Goal: Task Accomplishment & Management: Complete application form

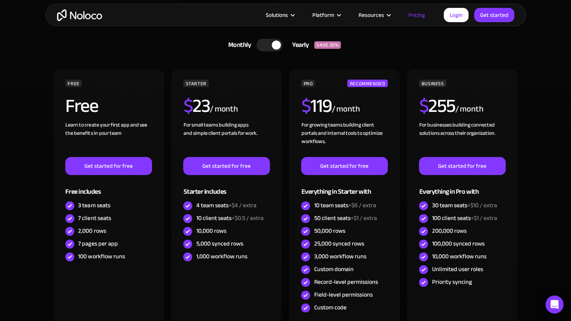
scroll to position [225, 0]
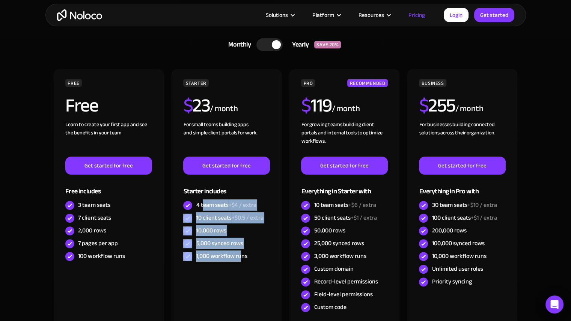
drag, startPoint x: 202, startPoint y: 199, endPoint x: 319, endPoint y: 50, distance: 189.8
click at [243, 256] on div "STARTER $ 23 / month For small teams building apps and simple client portals fo…" at bounding box center [226, 171] width 86 height 184
click at [264, 48] on div at bounding box center [269, 44] width 26 height 13
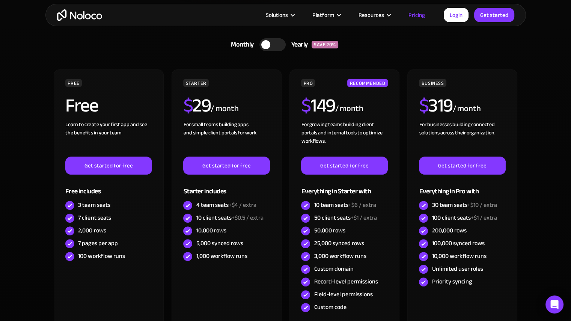
click at [281, 44] on div at bounding box center [272, 44] width 26 height 13
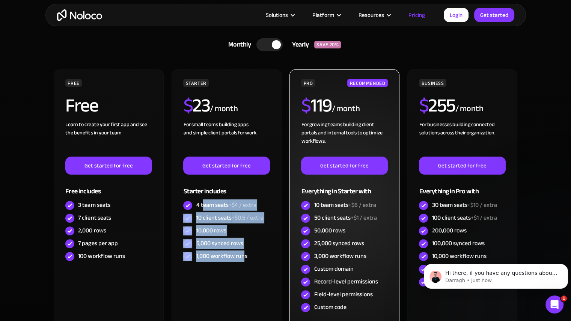
scroll to position [0, 0]
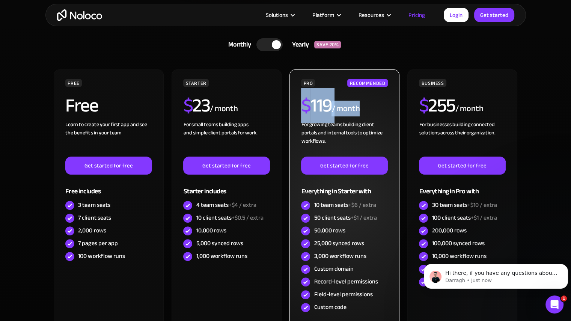
drag, startPoint x: 303, startPoint y: 105, endPoint x: 370, endPoint y: 107, distance: 67.2
click at [370, 107] on div "$ 119 / month" at bounding box center [344, 108] width 86 height 24
click at [340, 108] on div "/ month" at bounding box center [345, 109] width 28 height 12
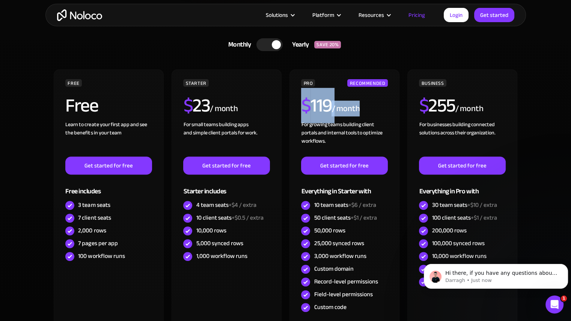
click at [370, 40] on link "Monthly Yearly SAVE 20%" at bounding box center [285, 45] width 233 height 20
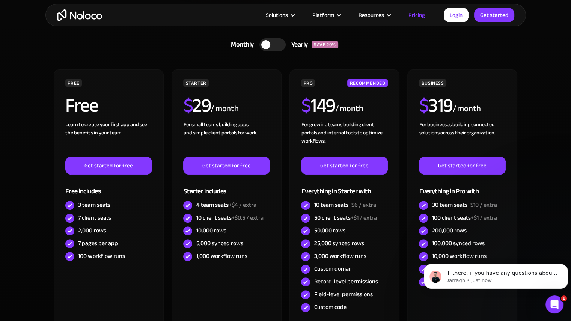
click at [283, 46] on div at bounding box center [272, 44] width 26 height 13
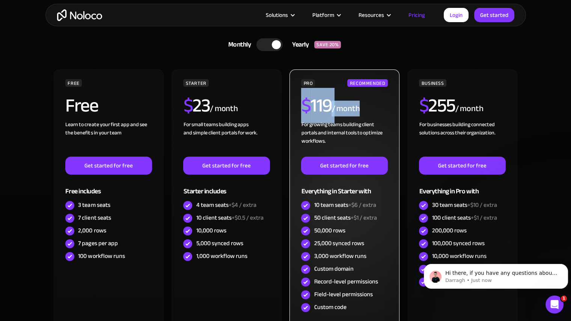
click at [330, 113] on h2 "$ 119" at bounding box center [316, 105] width 30 height 19
drag, startPoint x: 331, startPoint y: 102, endPoint x: 300, endPoint y: 107, distance: 32.0
click at [300, 107] on div "PRO RECOMMENDED $ 119 / month For growing teams building client portals and int…" at bounding box center [344, 201] width 110 height 264
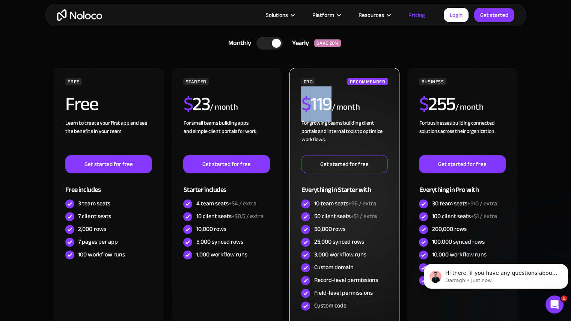
scroll to position [225, 0]
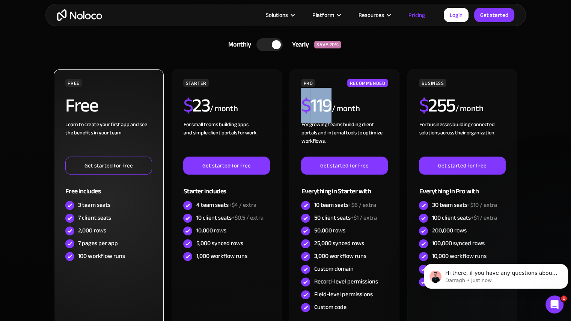
click at [114, 166] on link "Get started for free" at bounding box center [108, 166] width 86 height 18
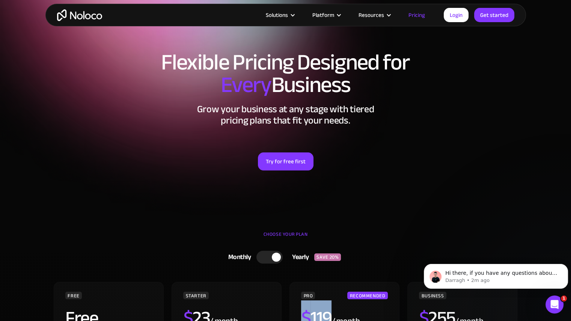
scroll to position [0, 0]
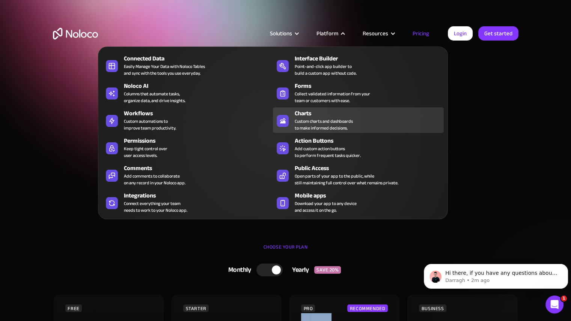
click at [357, 122] on div "Charts Custom charts and dashboards to make informed decisions." at bounding box center [367, 120] width 145 height 23
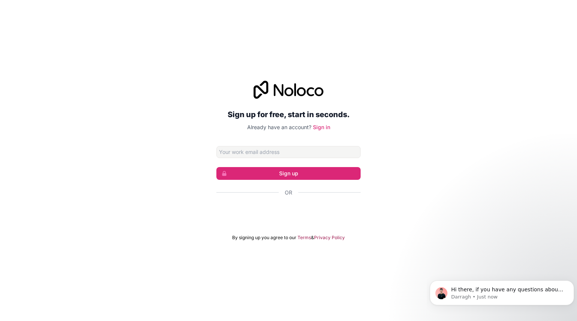
click at [276, 154] on input "Email address" at bounding box center [288, 152] width 144 height 12
type input "[PERSON_NAME][EMAIL_ADDRESS][DOMAIN_NAME]"
click button "Sign up" at bounding box center [288, 173] width 144 height 13
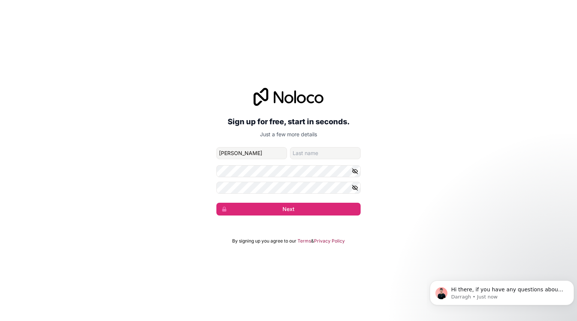
type input "[PERSON_NAME]"
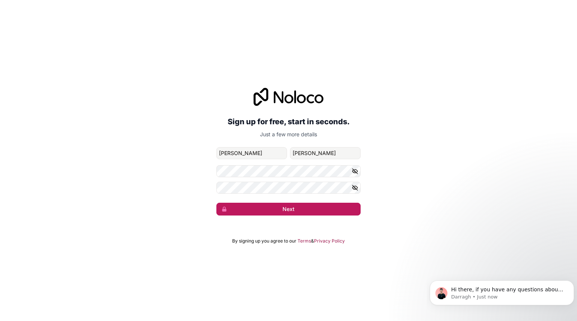
click at [291, 211] on button "Next" at bounding box center [288, 209] width 144 height 13
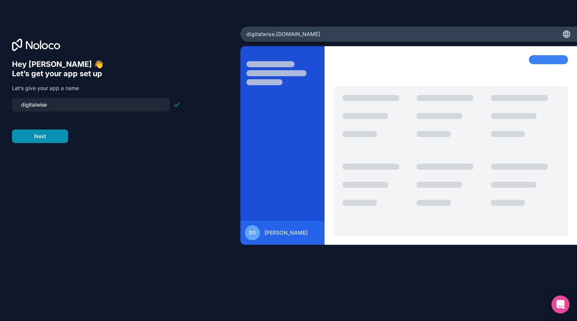
click at [32, 136] on button "Next" at bounding box center [40, 137] width 56 height 14
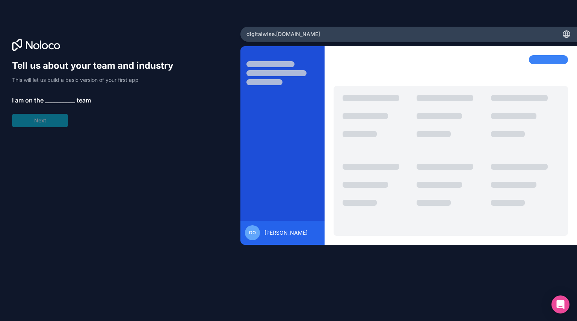
click at [57, 98] on span "__________" at bounding box center [60, 100] width 30 height 9
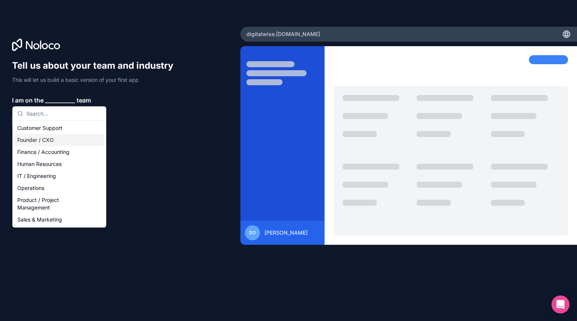
click at [60, 140] on div "Founder / CXO" at bounding box center [59, 140] width 90 height 12
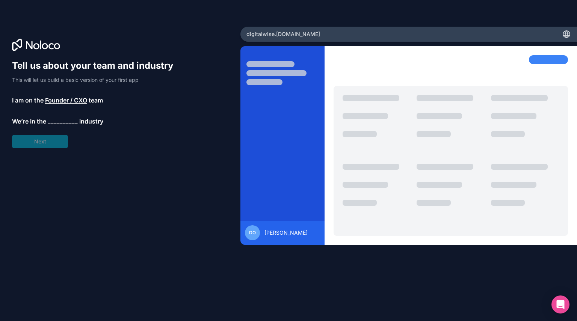
click at [63, 121] on span "__________" at bounding box center [63, 121] width 30 height 9
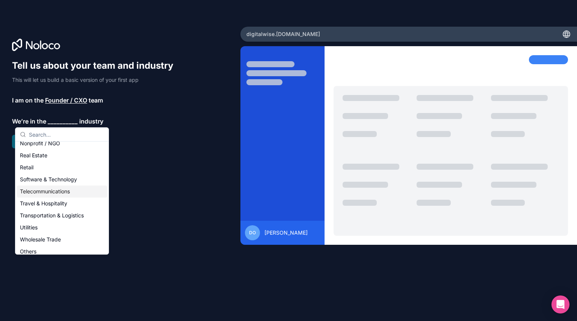
scroll to position [150, 0]
click at [72, 218] on div "Transportation & Logistics" at bounding box center [62, 215] width 90 height 12
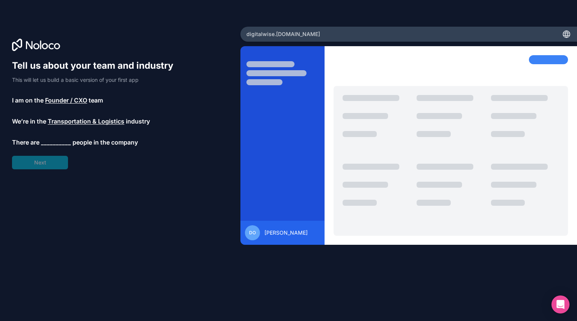
click at [57, 142] on span "__________" at bounding box center [56, 142] width 30 height 9
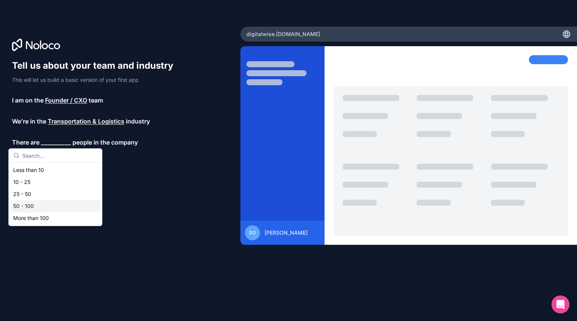
click at [38, 204] on div "50 - 100" at bounding box center [55, 206] width 90 height 12
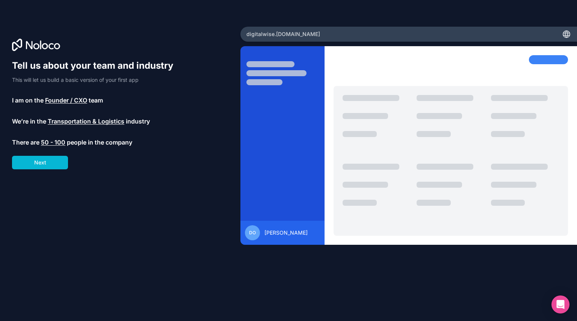
click at [62, 140] on span "50 - 100" at bounding box center [53, 142] width 24 height 9
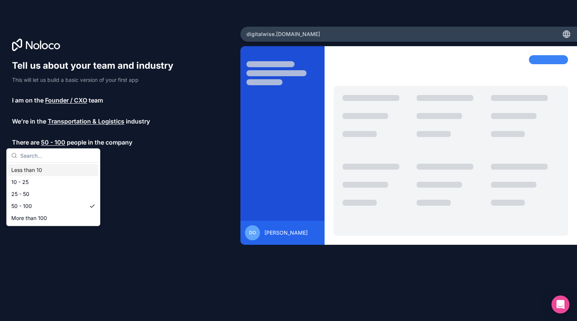
drag, startPoint x: 39, startPoint y: 190, endPoint x: 148, endPoint y: 184, distance: 109.0
click at [148, 184] on body "Tell us about your team and industry This will let us build a basic version of …" at bounding box center [288, 160] width 577 height 321
click at [138, 192] on div "Tell us about your team and industry This will let us build a basic version of …" at bounding box center [120, 171] width 216 height 223
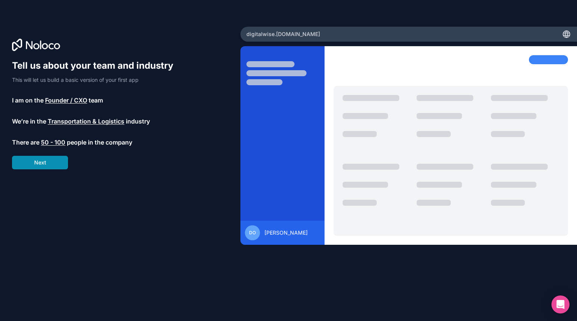
click at [47, 164] on button "Next" at bounding box center [40, 163] width 56 height 14
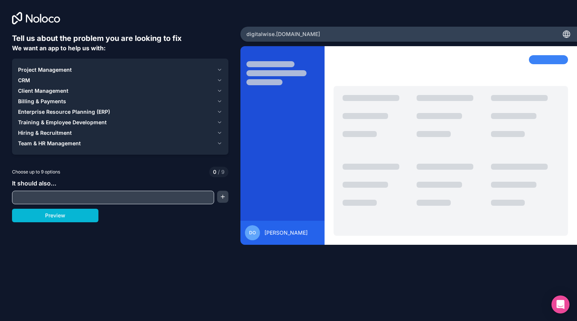
click at [55, 91] on span "Client Management" at bounding box center [43, 91] width 50 height 8
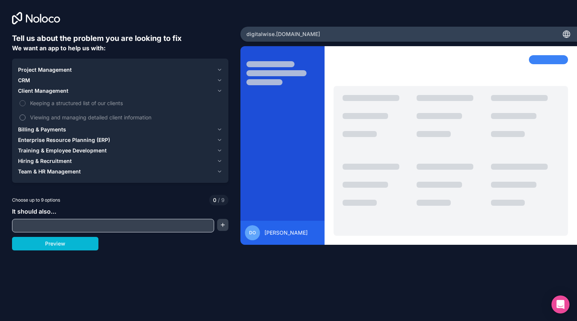
click at [97, 118] on span "Viewing and managing detailed client information" at bounding box center [125, 117] width 191 height 8
click at [26, 118] on button "Viewing and managing detailed client information" at bounding box center [23, 117] width 6 height 6
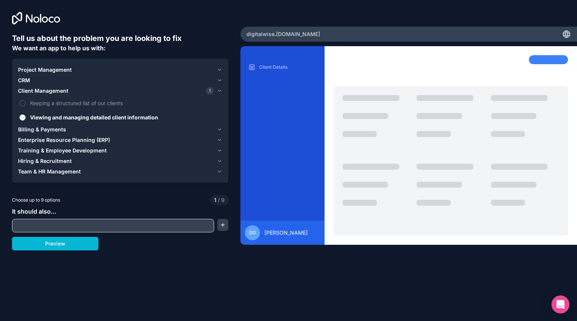
click at [30, 84] on div "CRM" at bounding box center [116, 81] width 196 height 8
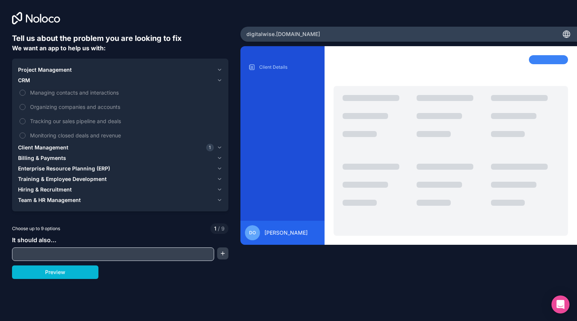
click at [78, 249] on input "text" at bounding box center [113, 254] width 198 height 11
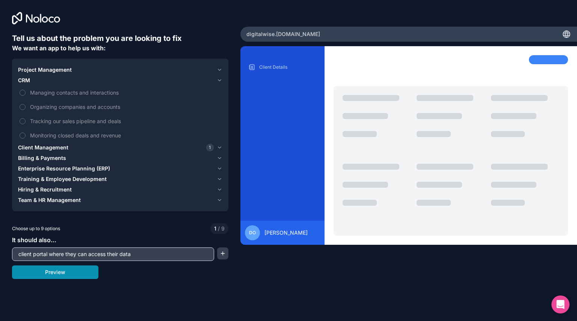
type input "client portal where they can access their data"
click at [67, 278] on button "Preview" at bounding box center [55, 272] width 86 height 14
click at [93, 93] on span "Managing contacts and interactions" at bounding box center [125, 93] width 191 height 8
click at [26, 93] on button "Managing contacts and interactions" at bounding box center [23, 93] width 6 height 6
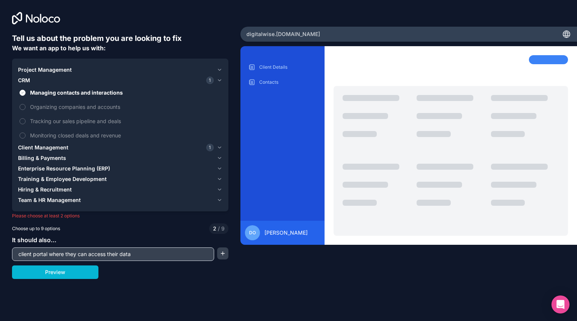
click at [89, 168] on span "Enterprise Resource Planning (ERP)" at bounding box center [64, 169] width 92 height 8
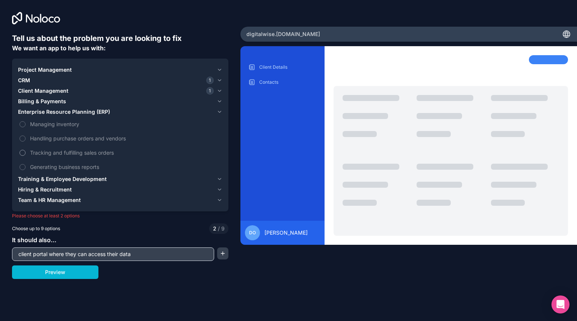
click at [100, 153] on span "Tracking and fulfilling sales orders" at bounding box center [125, 153] width 191 height 8
click at [26, 153] on button "Tracking and fulfilling sales orders" at bounding box center [23, 153] width 6 height 6
click at [60, 277] on button "Preview" at bounding box center [55, 272] width 86 height 14
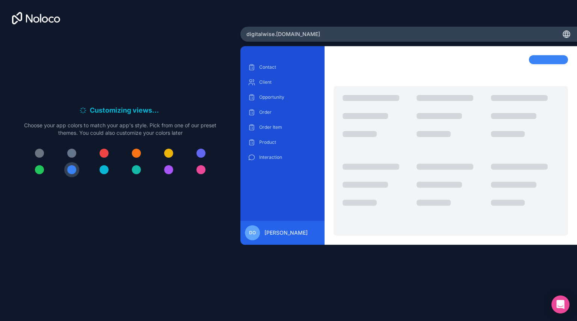
click at [203, 157] on button at bounding box center [200, 153] width 15 height 15
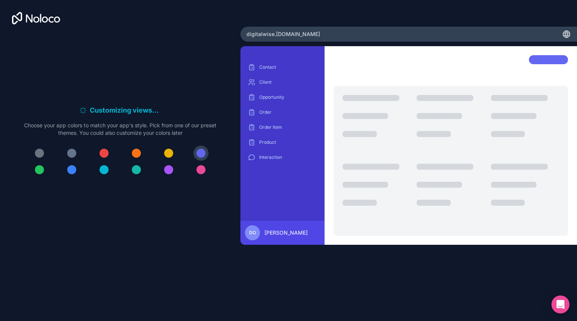
click at [72, 171] on div at bounding box center [71, 169] width 9 height 9
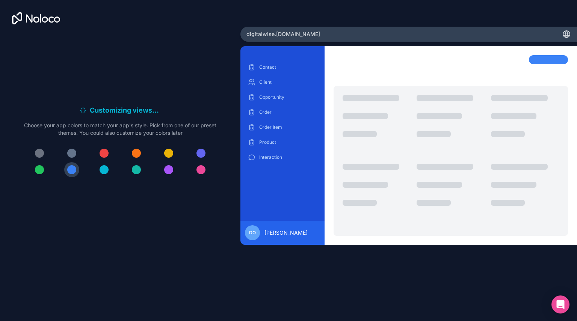
click at [38, 154] on div at bounding box center [39, 153] width 9 height 9
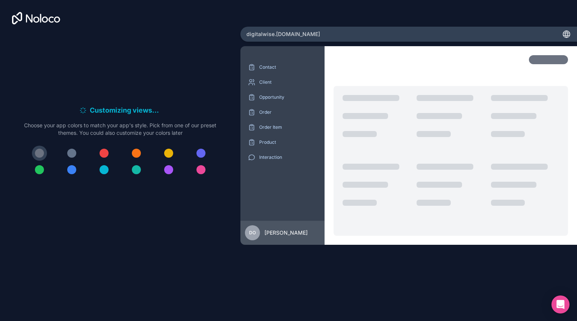
click at [81, 169] on div at bounding box center [120, 162] width 192 height 32
click at [72, 172] on div at bounding box center [71, 169] width 9 height 9
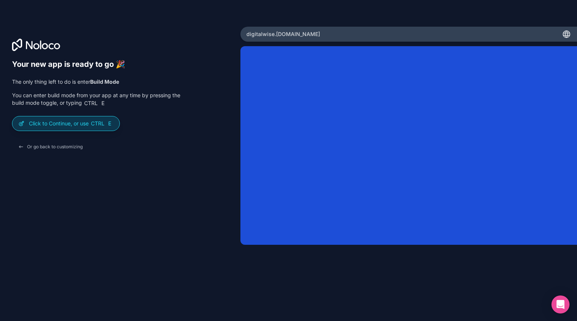
click at [75, 125] on p "Click to Continue, or use Ctrl E" at bounding box center [71, 124] width 84 height 8
click at [67, 129] on div "Click to Continue, or use Ctrl E" at bounding box center [65, 123] width 107 height 14
click at [96, 124] on span "Ctrl" at bounding box center [97, 123] width 15 height 7
click at [104, 117] on div "Click to Continue, or use Ctrl E" at bounding box center [65, 123] width 107 height 14
click at [114, 184] on div "Your new app is ready to go 🎉 The only thing left to do is enter Build Mode You…" at bounding box center [120, 171] width 216 height 223
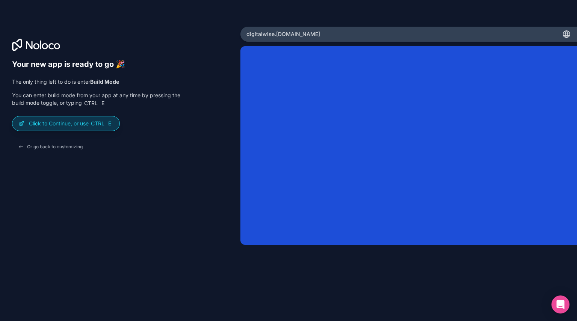
click at [68, 119] on div "Click to Continue, or use Ctrl E" at bounding box center [65, 123] width 107 height 14
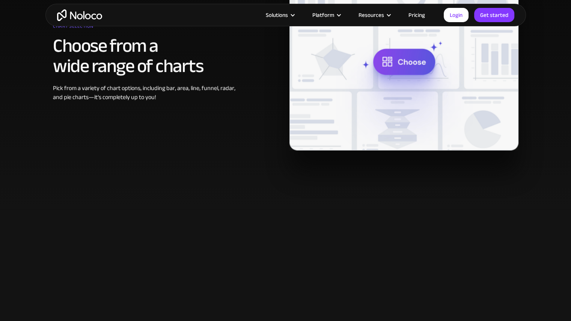
scroll to position [263, 0]
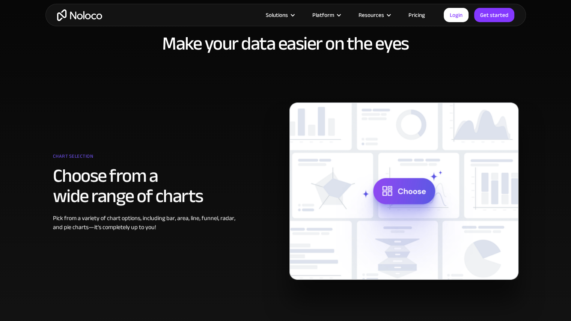
click at [413, 196] on img at bounding box center [403, 190] width 229 height 177
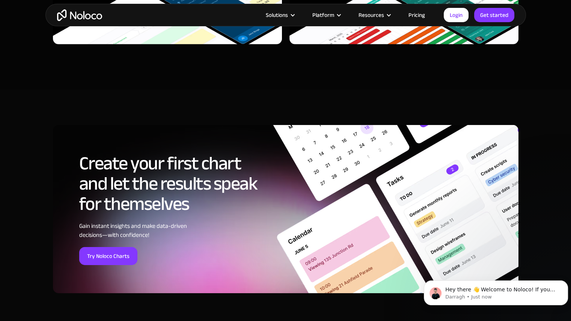
scroll to position [0, 0]
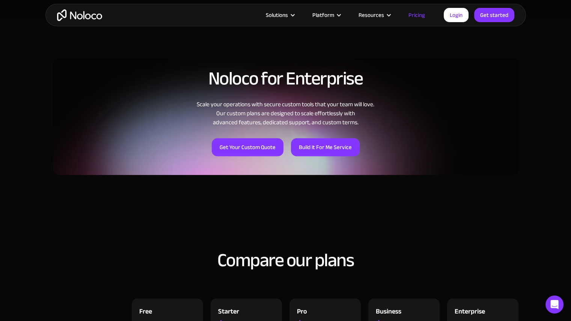
scroll to position [563, 0]
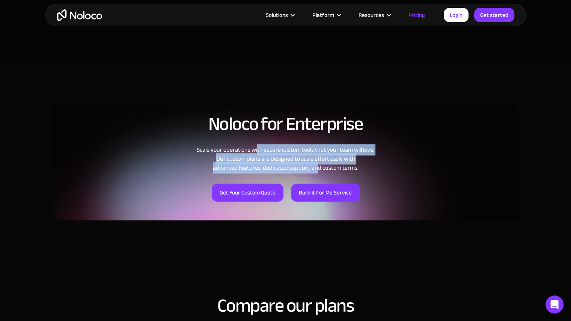
drag, startPoint x: 257, startPoint y: 152, endPoint x: 316, endPoint y: 172, distance: 61.7
click at [316, 172] on div "Scale your operations with secure custom tools that your team will love. Our cu…" at bounding box center [285, 158] width 465 height 27
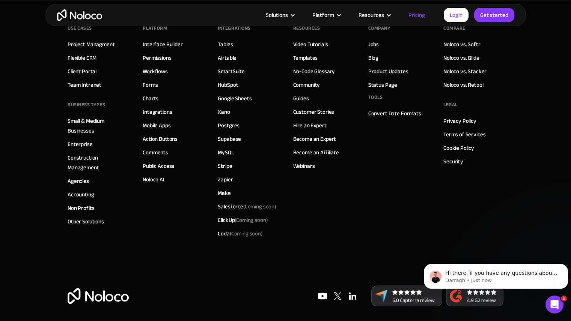
scroll to position [3838, 0]
